Goal: Task Accomplishment & Management: Complete application form

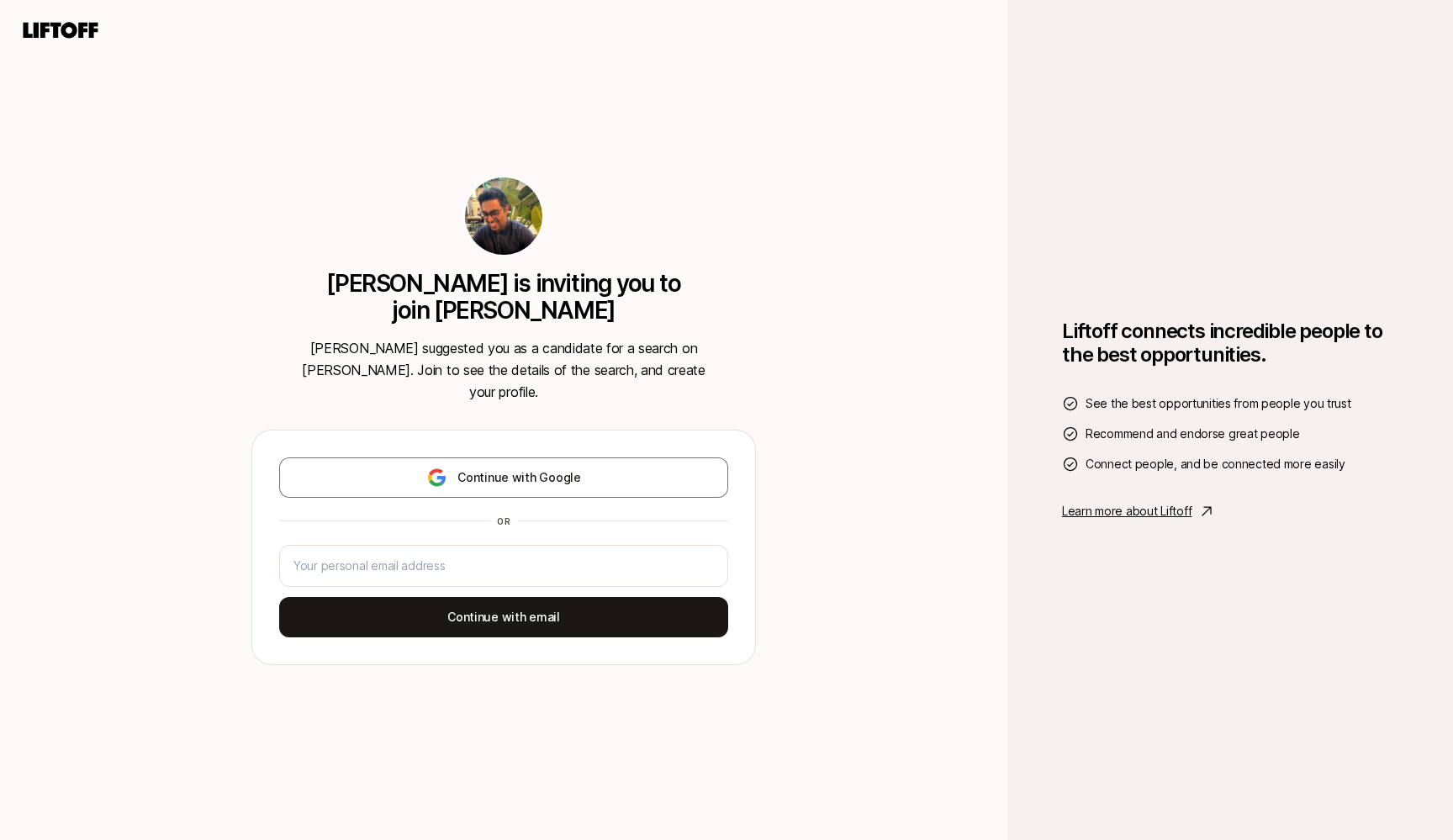
click at [510, 580] on div "Continue with Google or Continue with email" at bounding box center [504, 547] width 449 height 180
click at [545, 556] on input "email" at bounding box center [504, 565] width 421 height 21
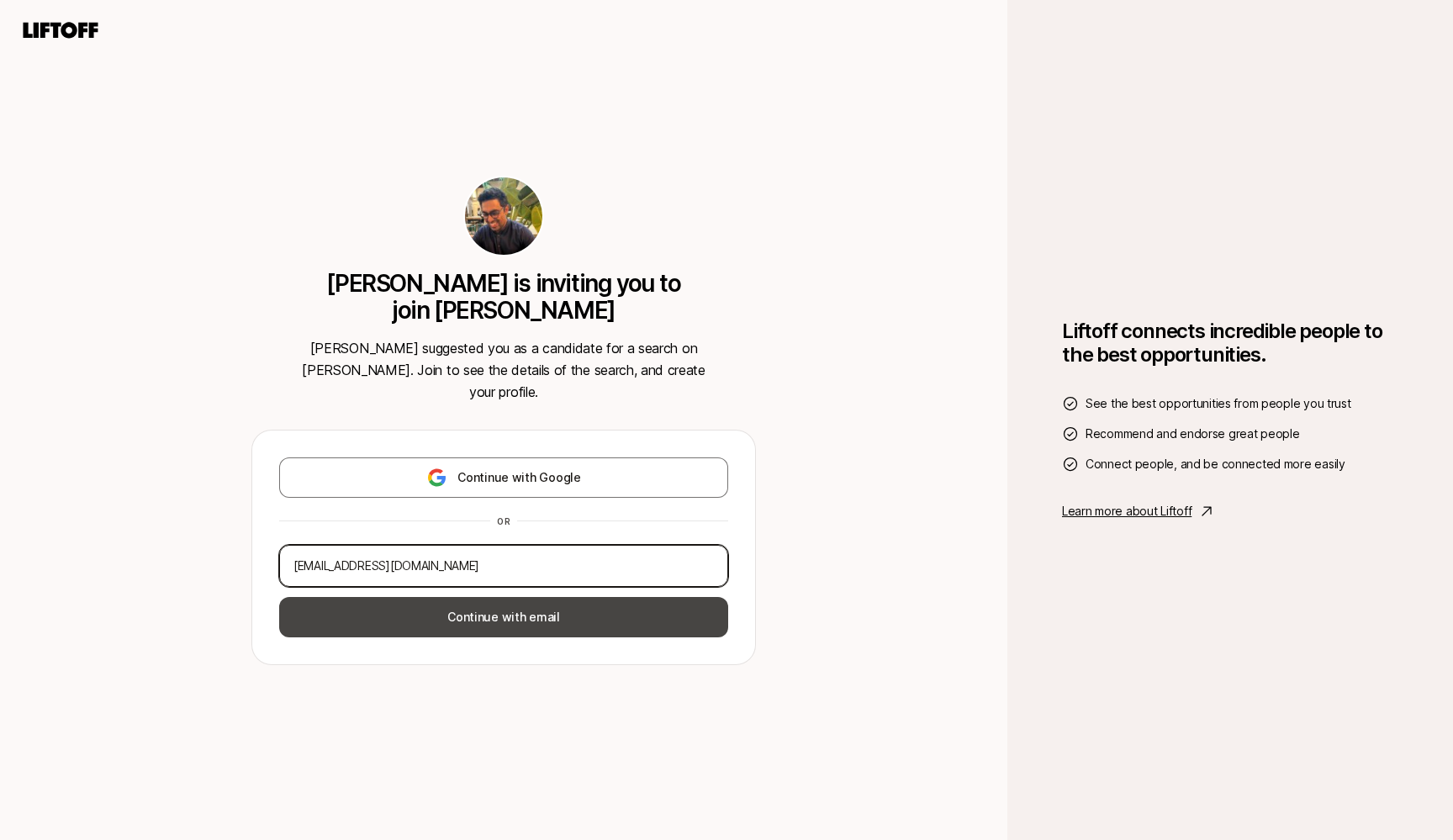
type input "[EMAIL_ADDRESS][DOMAIN_NAME]"
click at [473, 597] on button "Continue with email" at bounding box center [504, 616] width 449 height 40
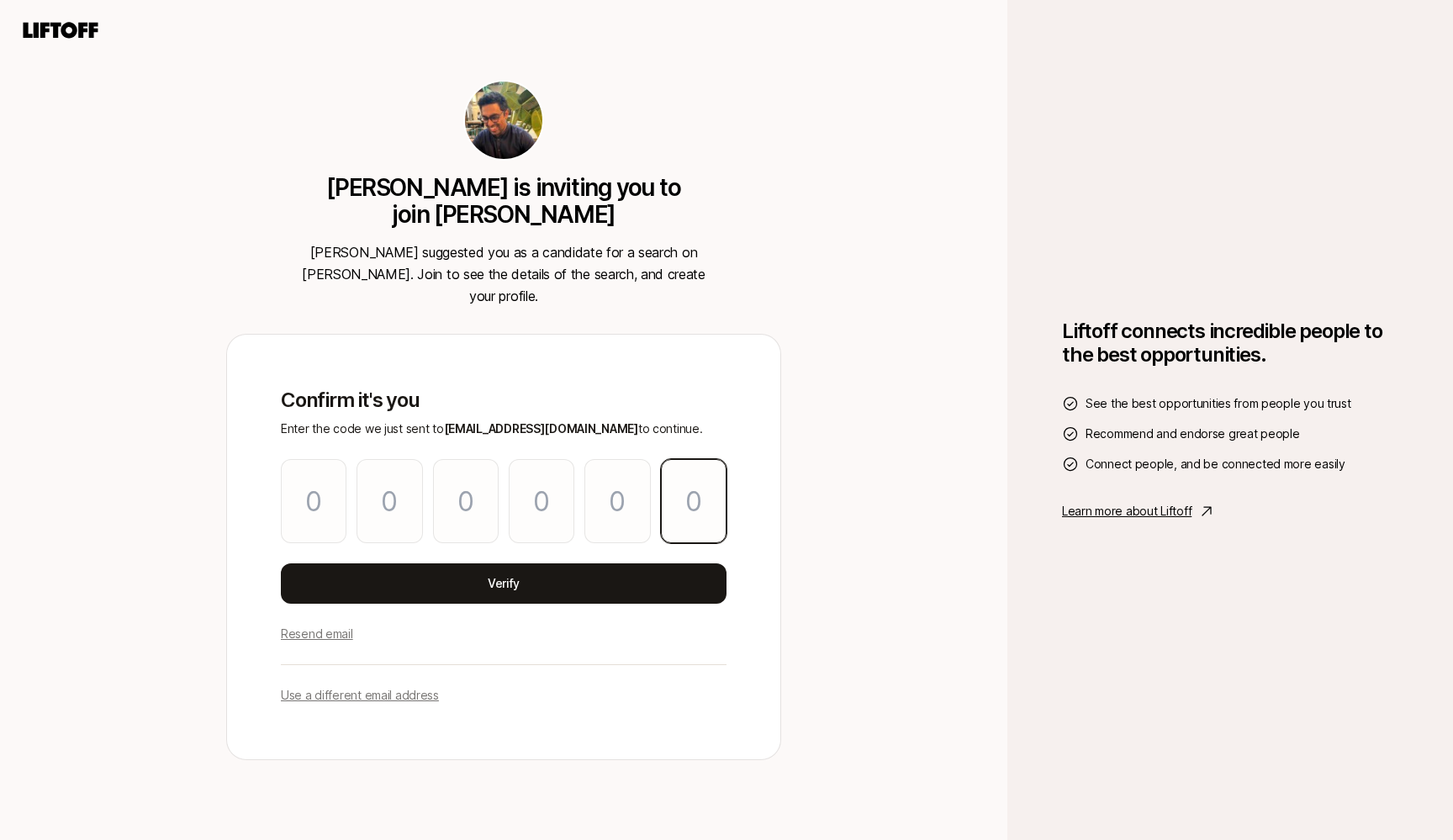
paste input "5"
type input "8"
type input "4"
type input "0"
type input "9"
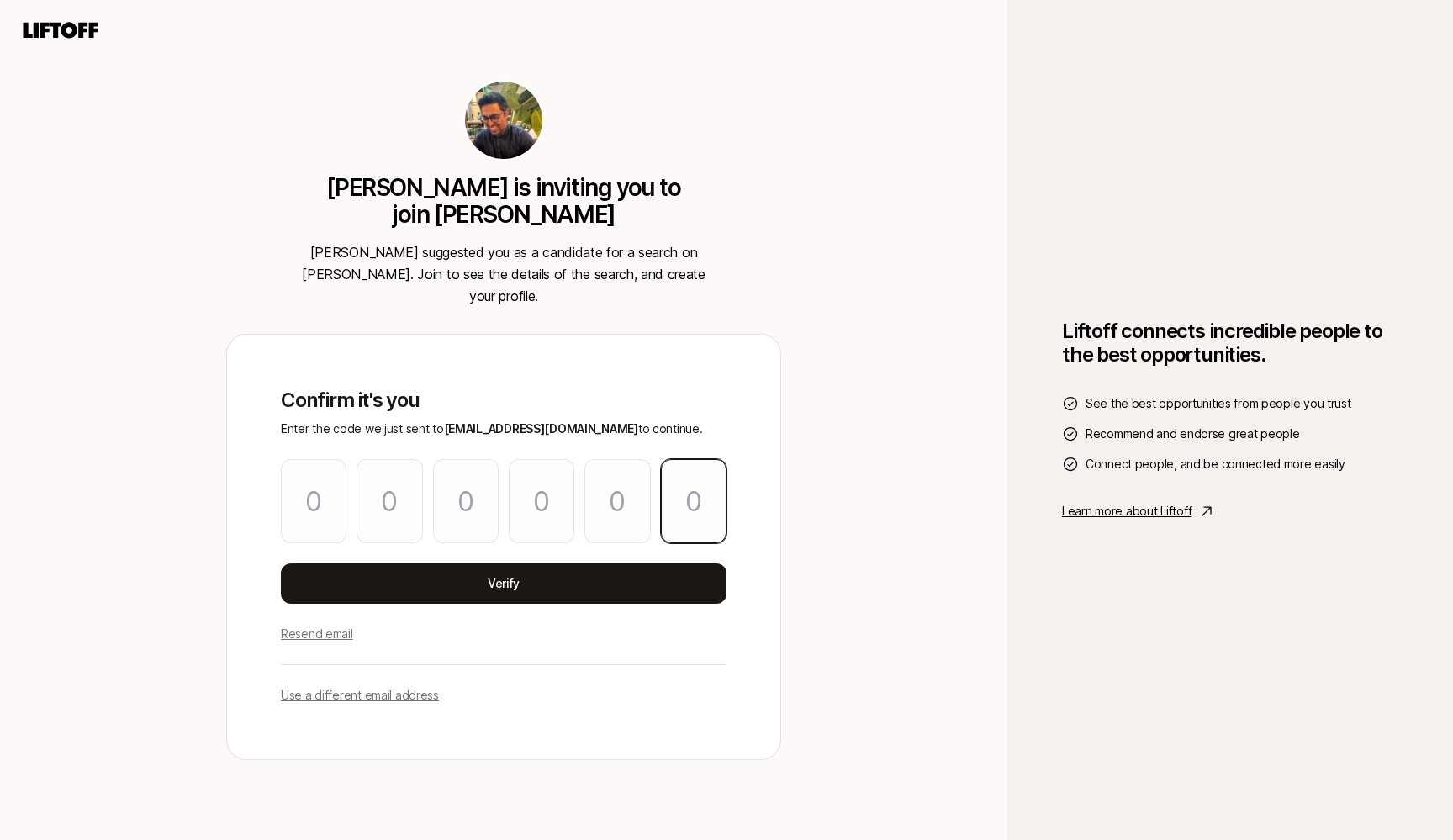
type input "6"
type input "5"
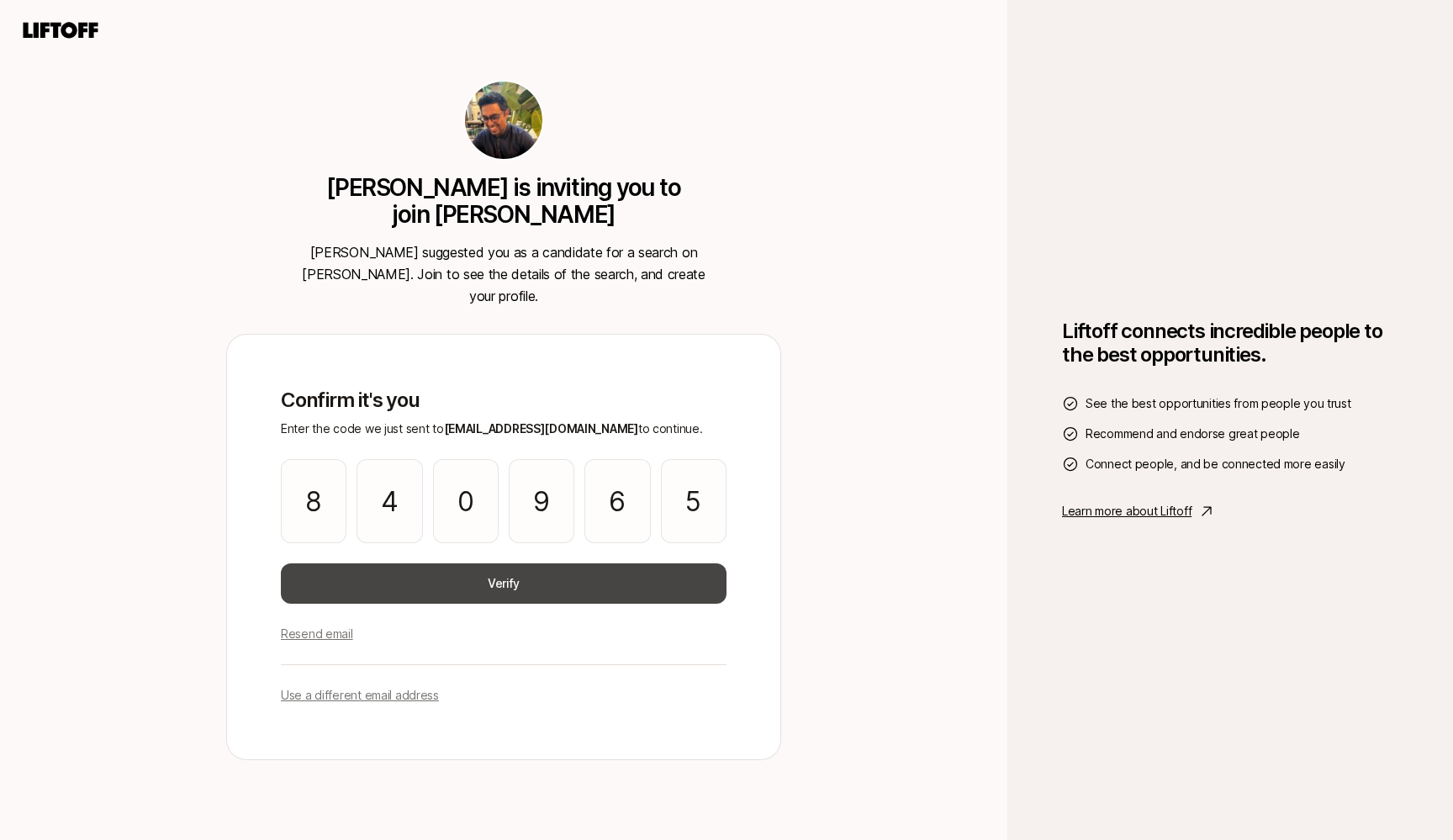
click at [462, 587] on button "Verify" at bounding box center [504, 583] width 446 height 40
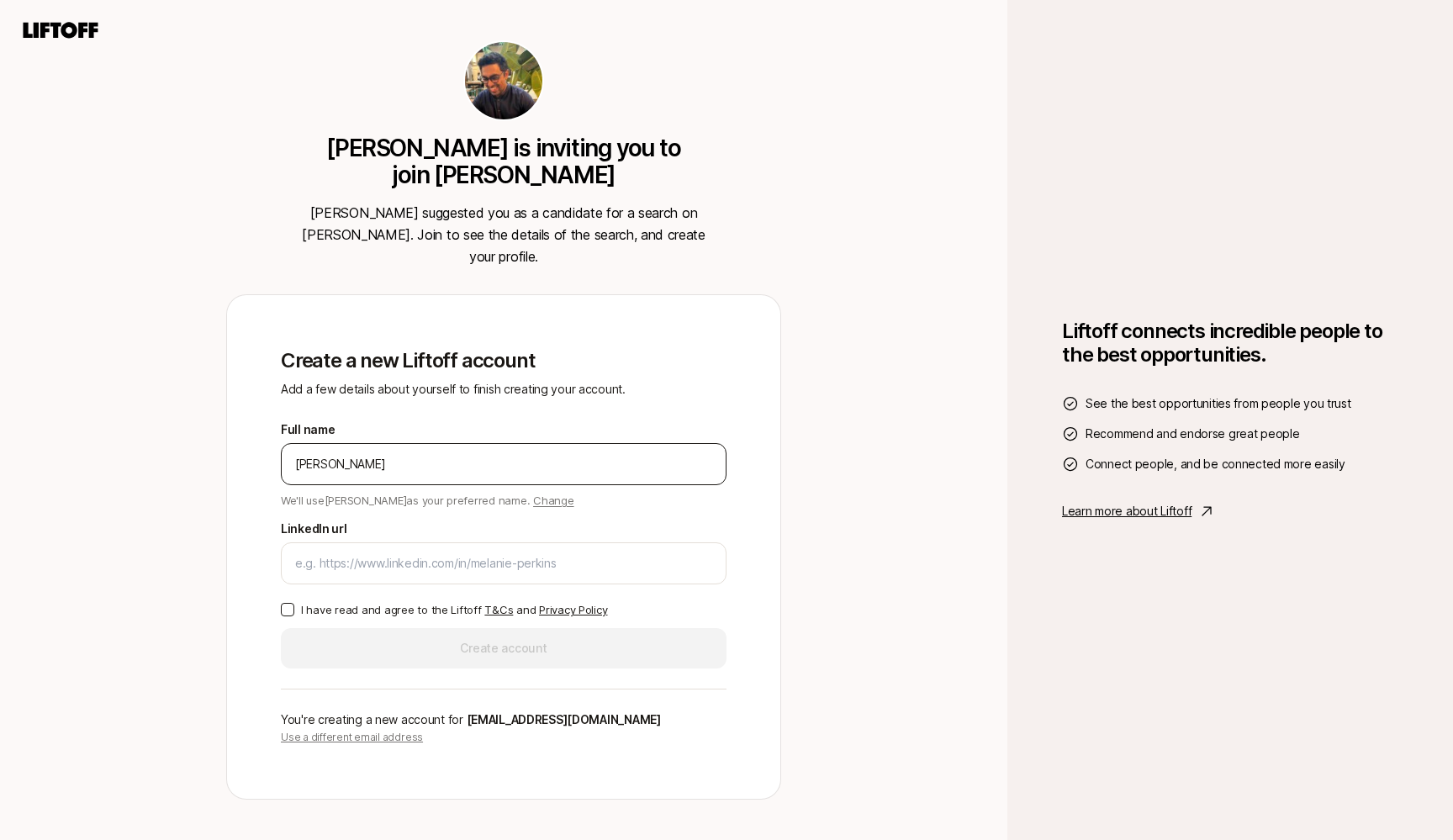
type input "[PERSON_NAME]"
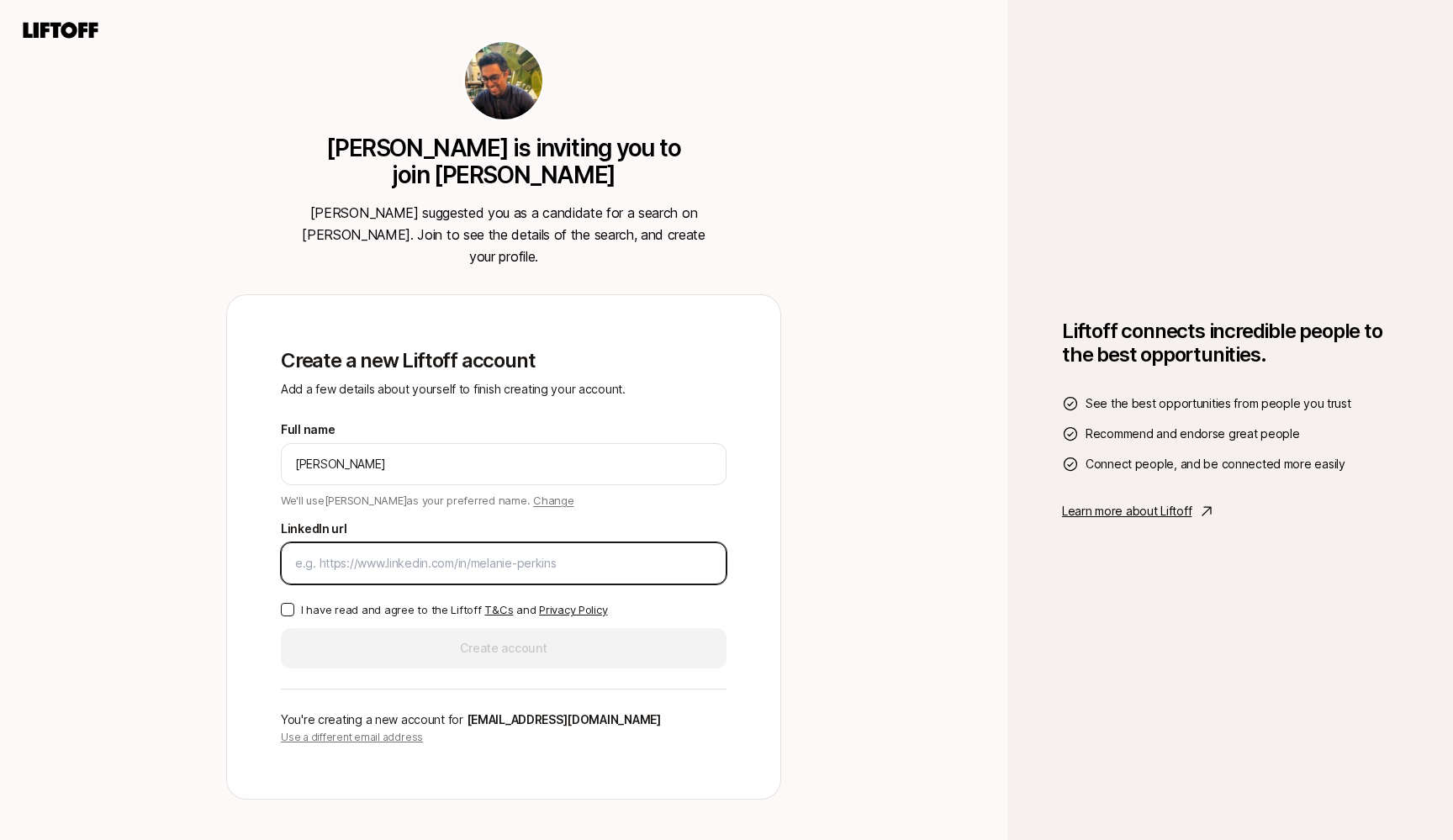
paste input "[URL][DOMAIN_NAME]"
type input "[URL][DOMAIN_NAME]"
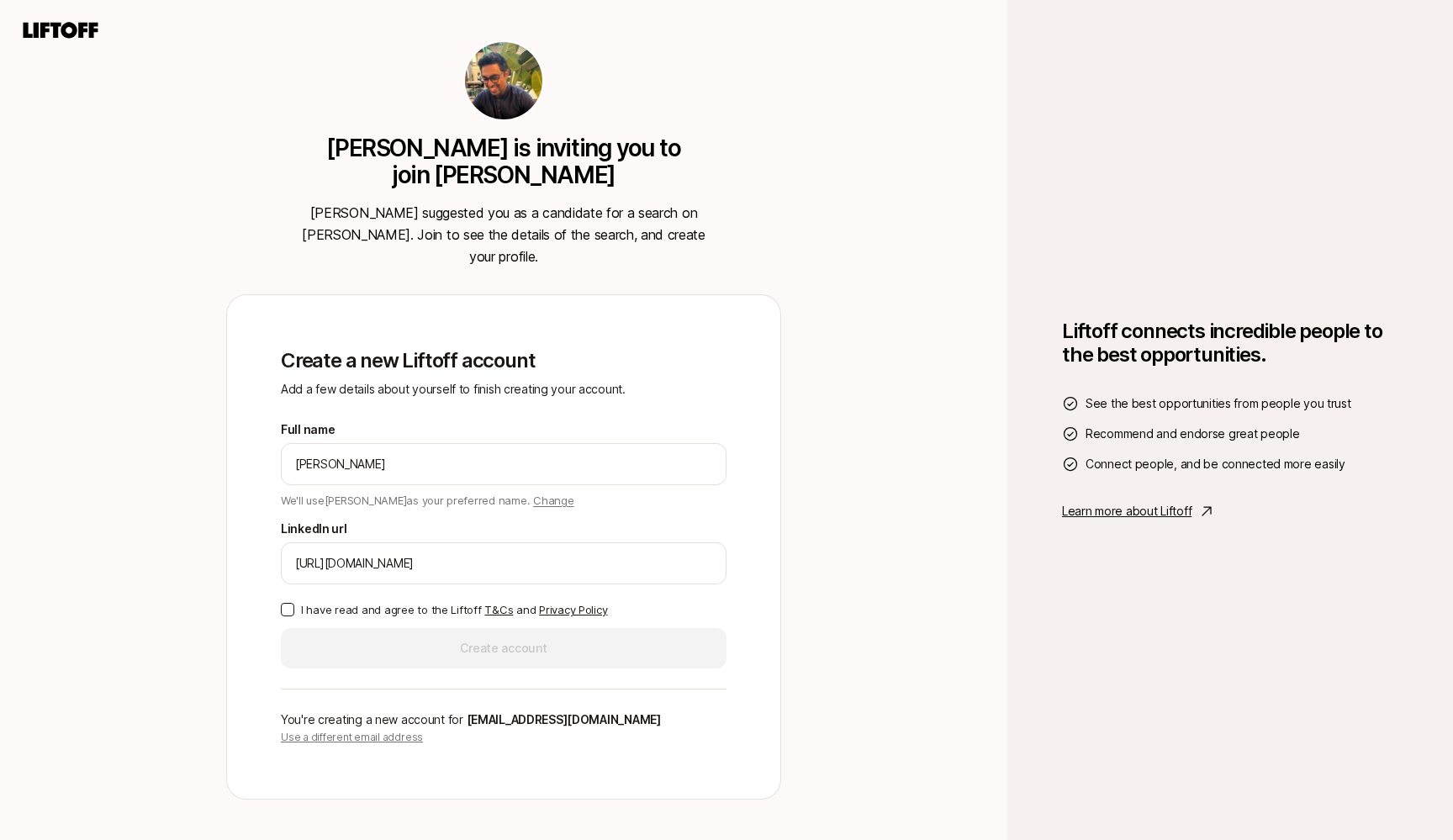
click at [424, 601] on p "I have read and agree to the Liftoff T&Cs and Privacy Policy" at bounding box center [454, 609] width 306 height 17
click at [294, 603] on button "I have read and agree to the Liftoff T&Cs and Privacy Policy" at bounding box center [287, 609] width 13 height 13
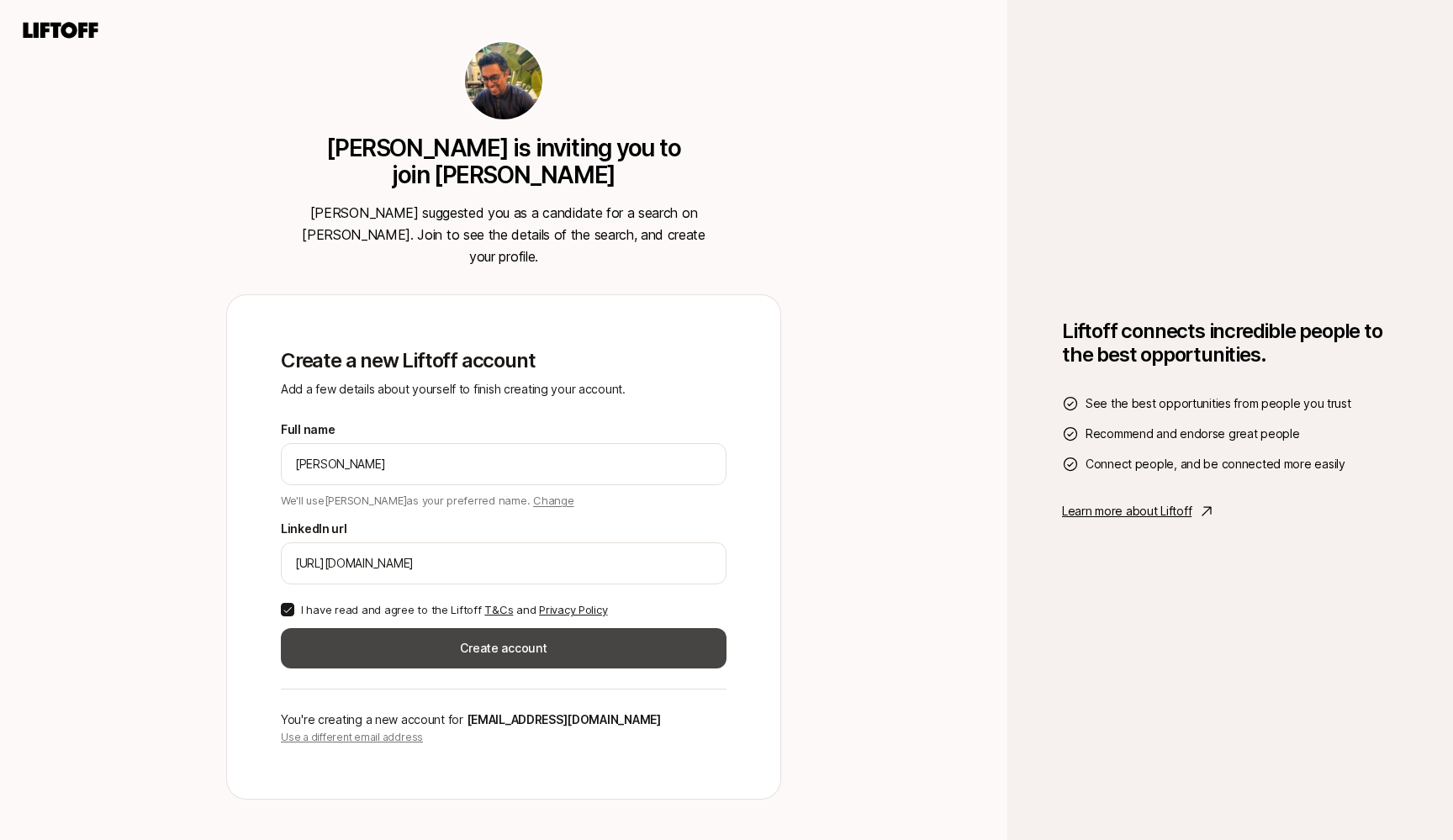
click at [440, 646] on button "Create account" at bounding box center [504, 648] width 446 height 40
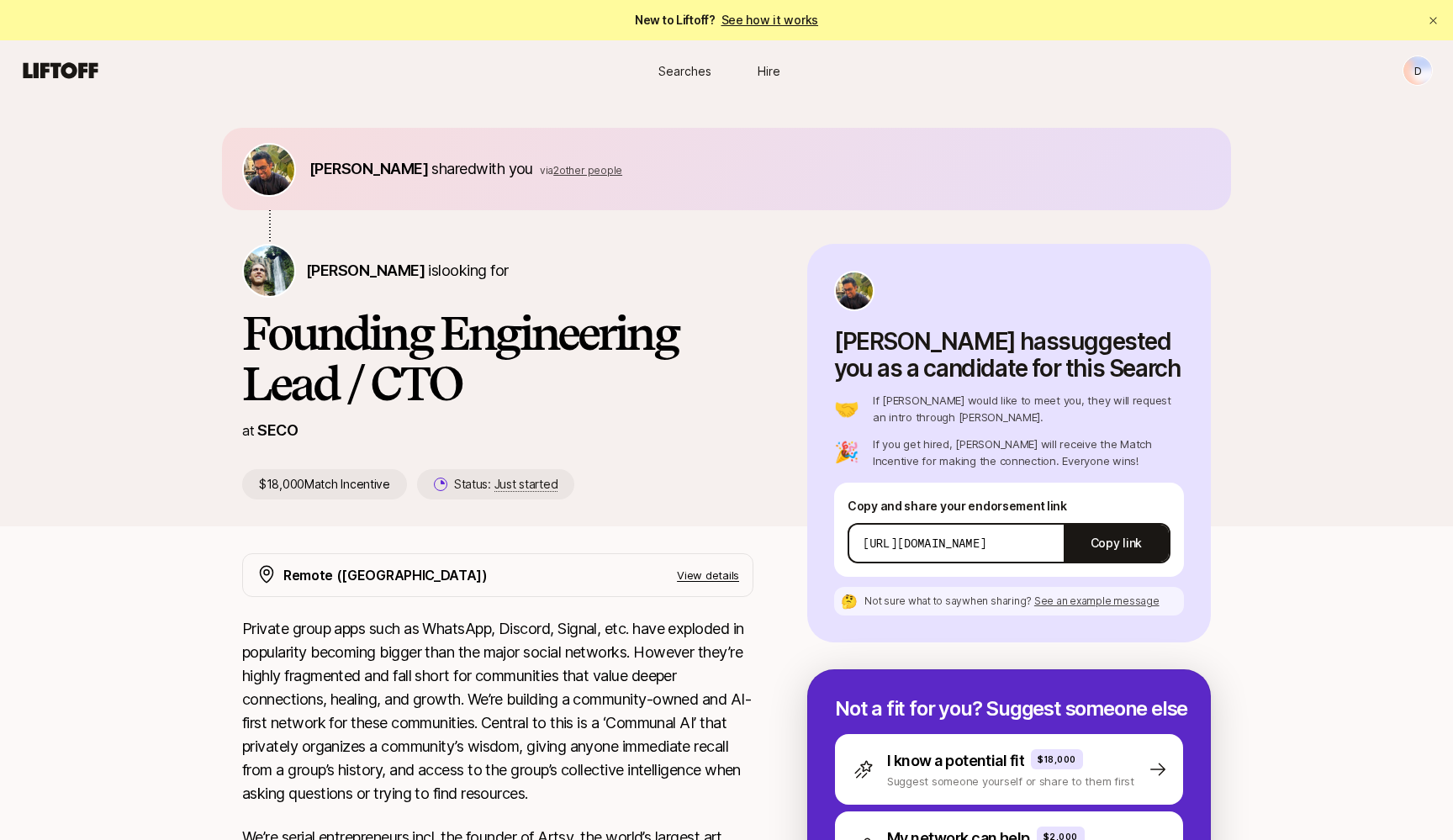
click at [550, 153] on div "[PERSON_NAME][DEMOGRAPHIC_DATA] shared with you via 2 other people" at bounding box center [726, 169] width 969 height 55
click at [551, 178] on p "[PERSON_NAME][DEMOGRAPHIC_DATA] shared with you via 2 other people" at bounding box center [466, 169] width 313 height 23
click at [556, 174] on span "2 other people" at bounding box center [587, 170] width 69 height 13
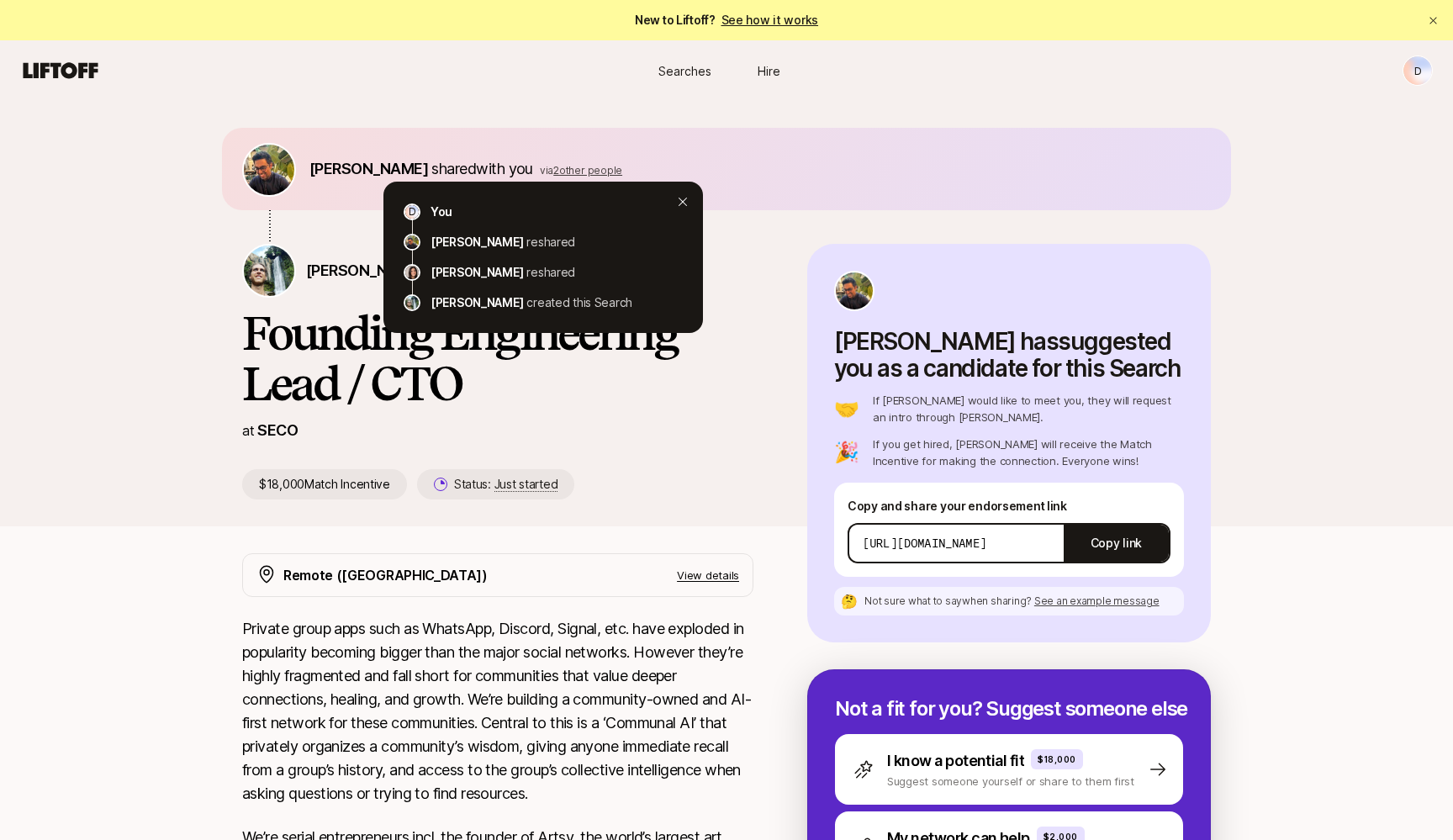
click at [657, 119] on div "[PERSON_NAME] shared with you via 2 other people D You [PERSON_NAME] reshared […" at bounding box center [726, 314] width 1453 height 426
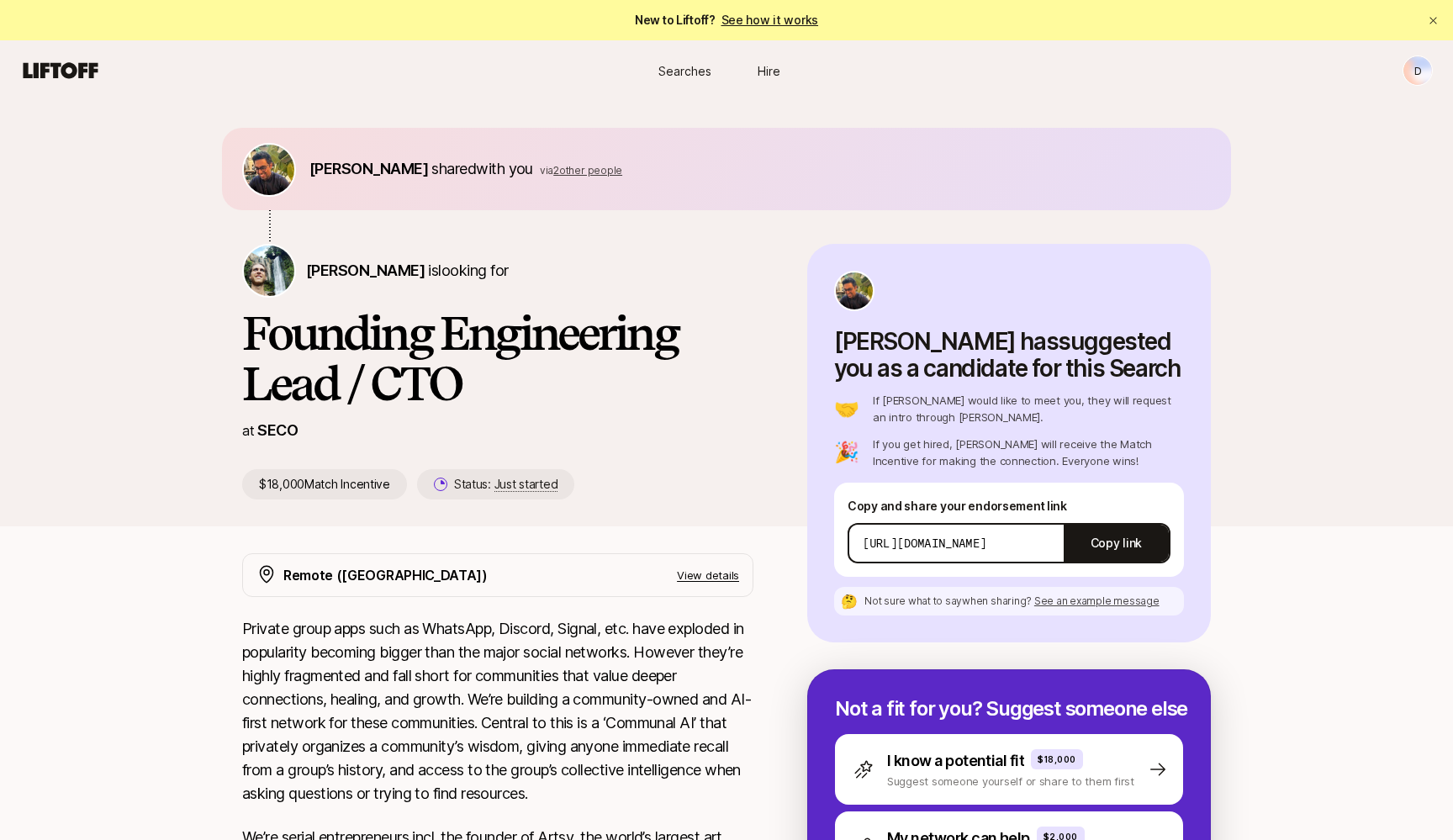
click at [777, 73] on span "Hire" at bounding box center [769, 72] width 22 height 18
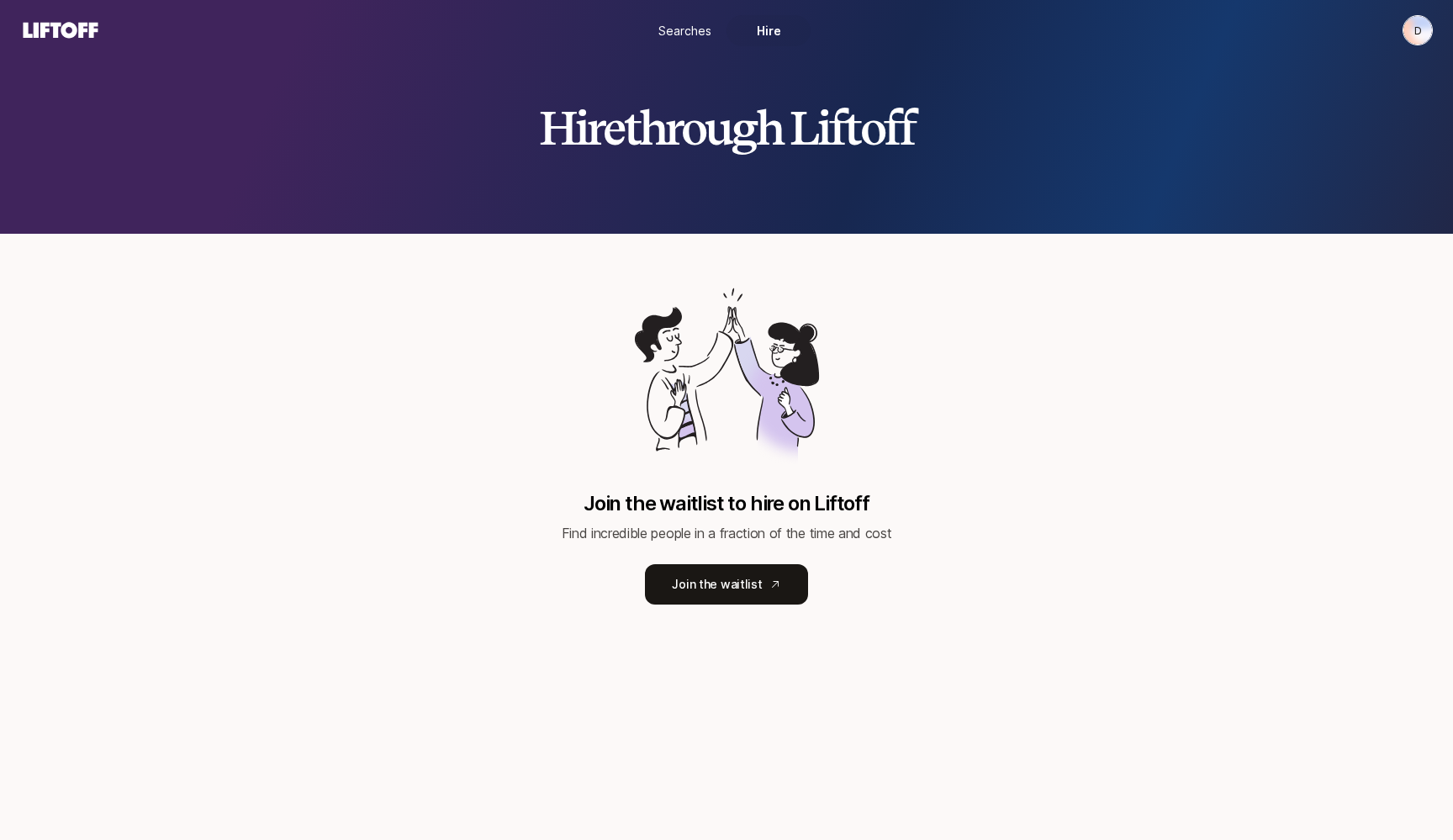
click at [694, 38] on span "Searches" at bounding box center [684, 30] width 53 height 18
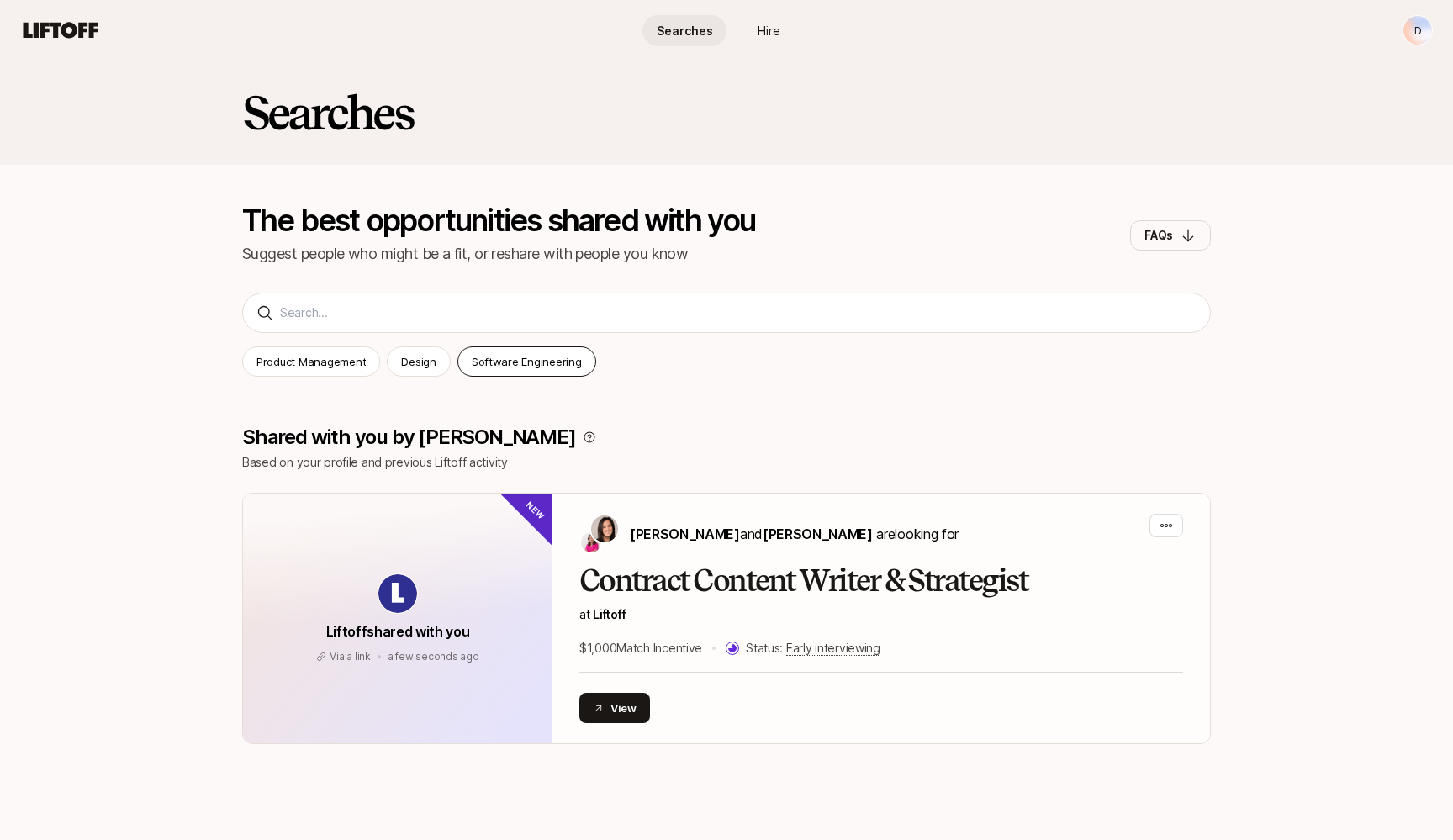
click at [547, 362] on p "Software Engineering" at bounding box center [526, 361] width 110 height 17
